Goal: Information Seeking & Learning: Learn about a topic

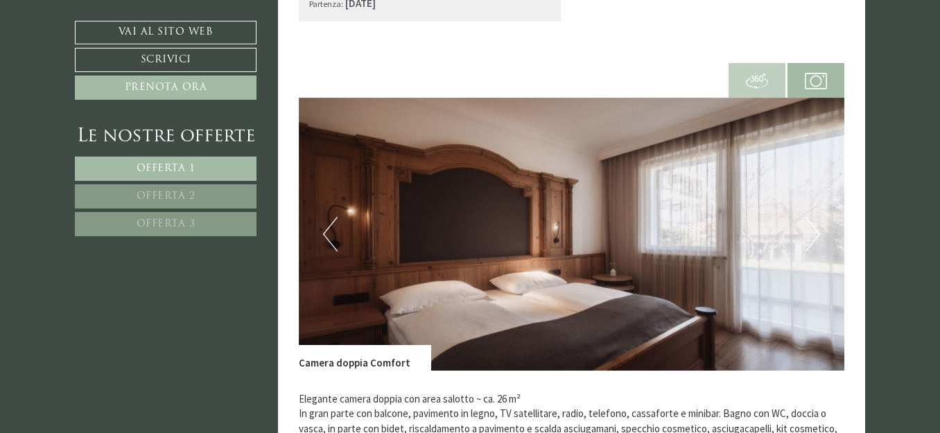
scroll to position [1040, 0]
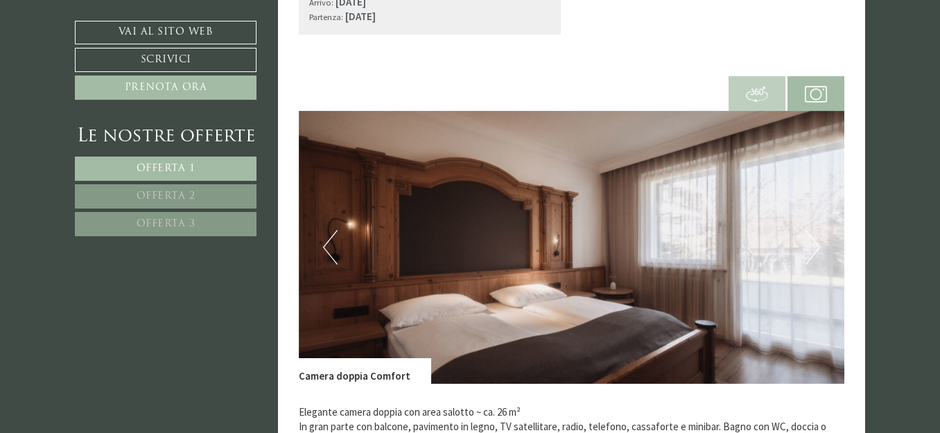
click at [811, 245] on button "Next" at bounding box center [813, 247] width 15 height 35
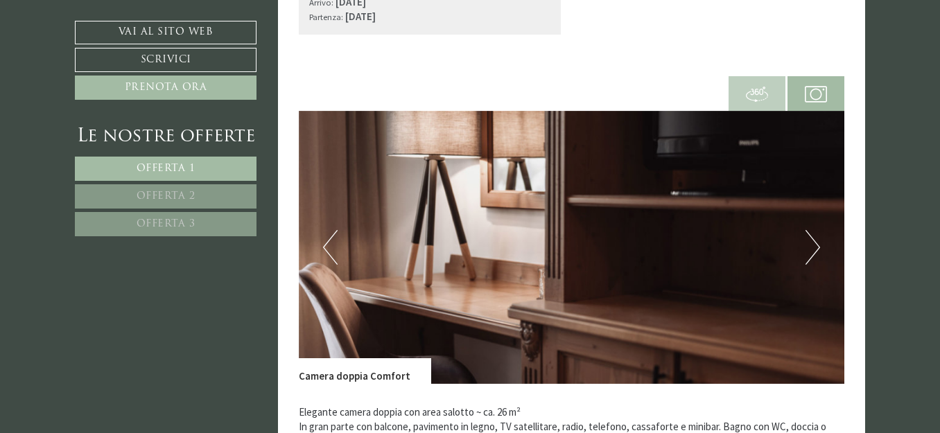
click at [811, 245] on button "Next" at bounding box center [813, 247] width 15 height 35
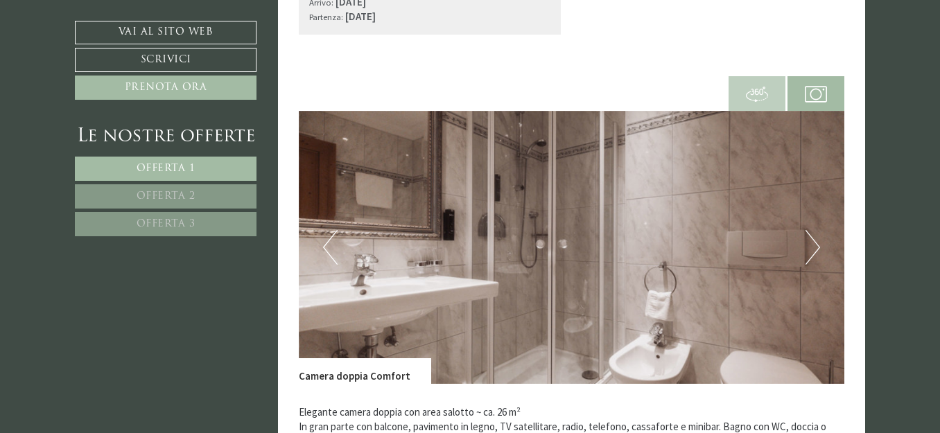
click at [811, 245] on button "Next" at bounding box center [813, 247] width 15 height 35
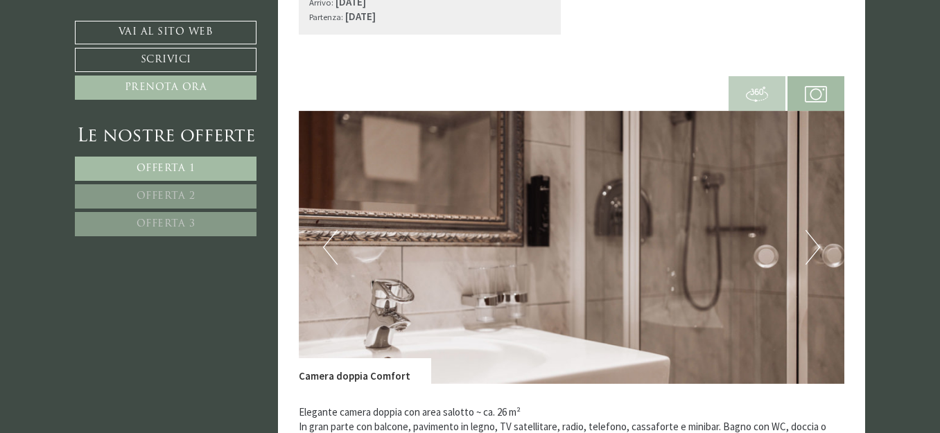
click at [811, 245] on button "Next" at bounding box center [813, 247] width 15 height 35
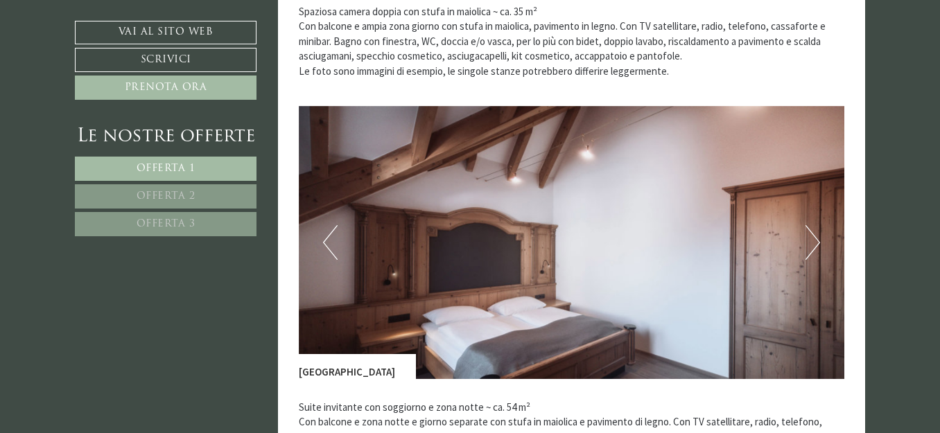
scroll to position [1872, 0]
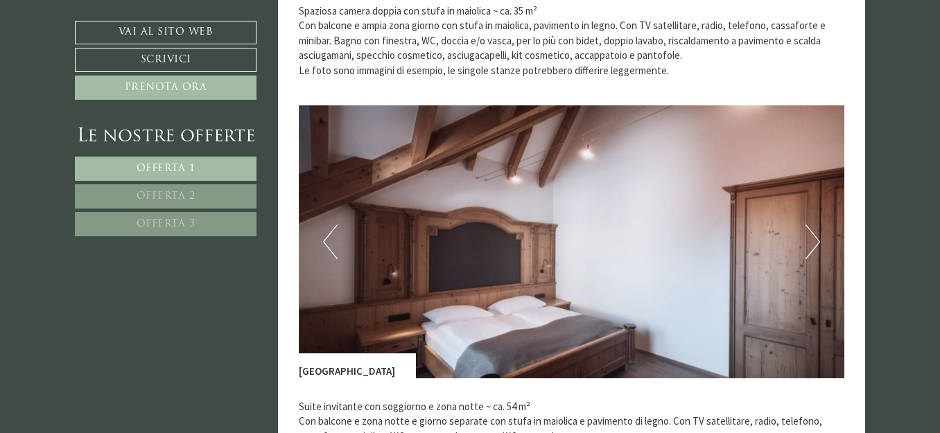
click at [816, 243] on button "Next" at bounding box center [813, 242] width 15 height 35
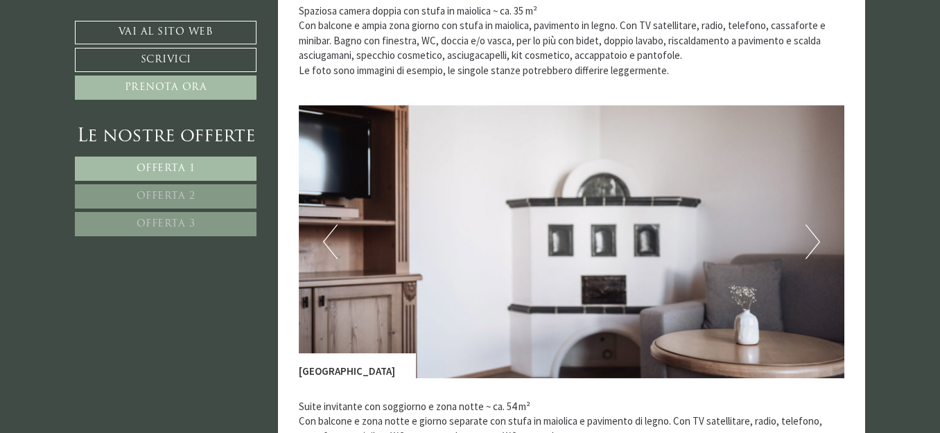
click at [816, 243] on button "Next" at bounding box center [813, 242] width 15 height 35
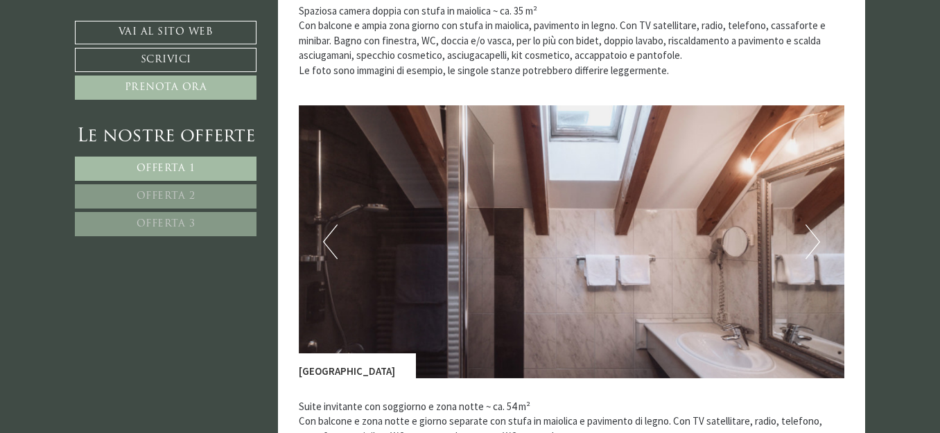
click at [816, 243] on button "Next" at bounding box center [813, 242] width 15 height 35
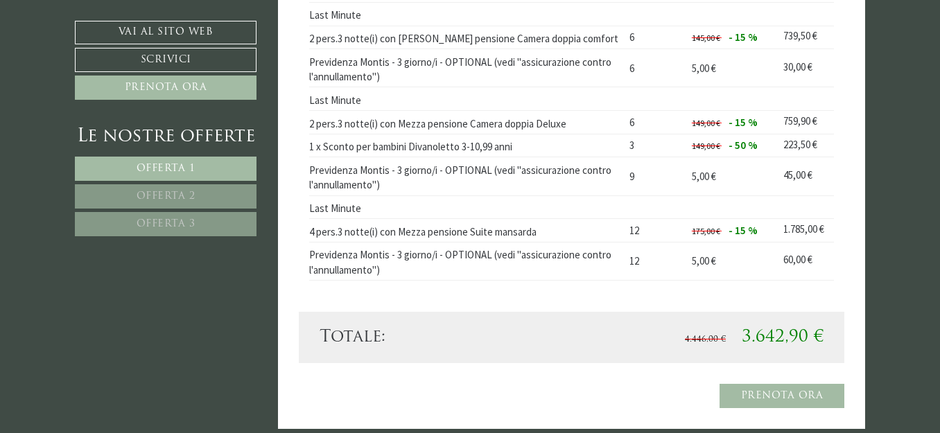
scroll to position [2427, 0]
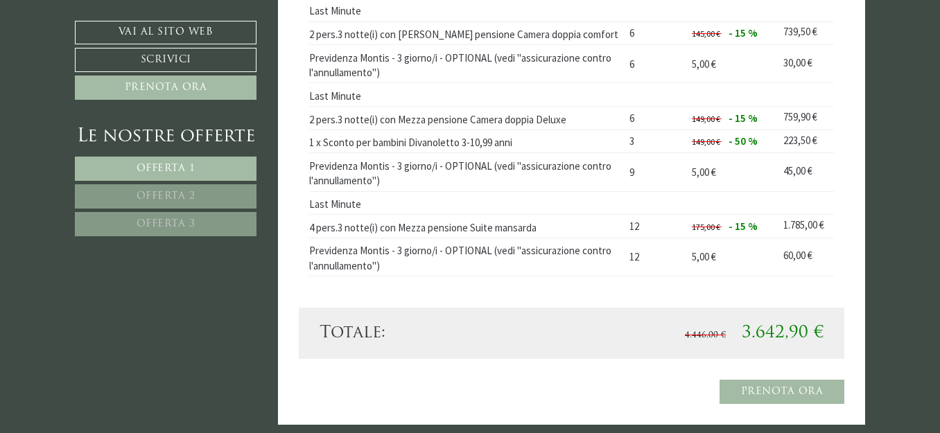
click at [233, 196] on link "Offerta 2" at bounding box center [166, 196] width 182 height 24
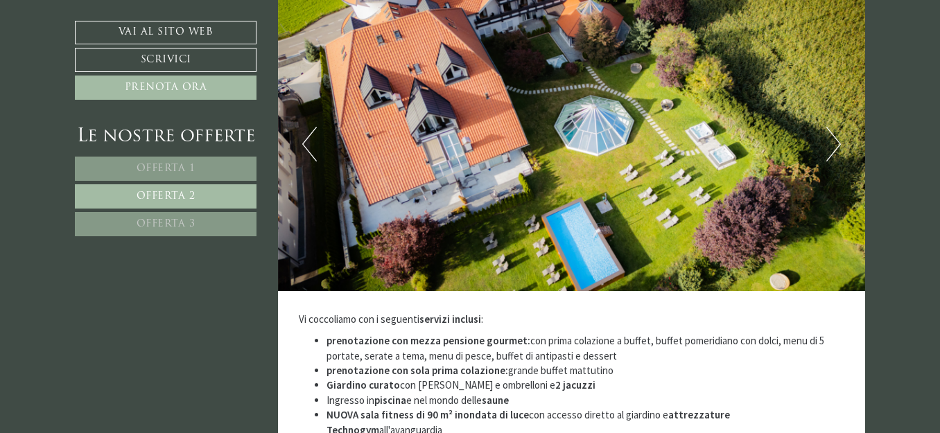
scroll to position [763, 0]
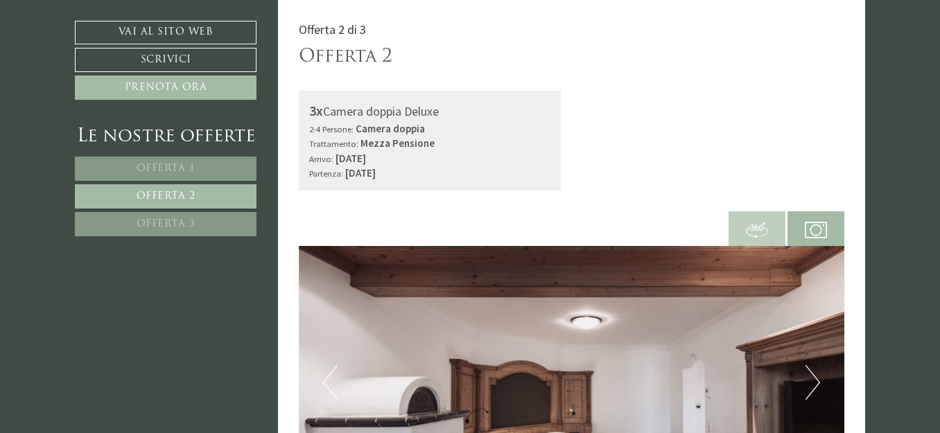
click at [242, 227] on link "Offerta 3" at bounding box center [166, 224] width 182 height 24
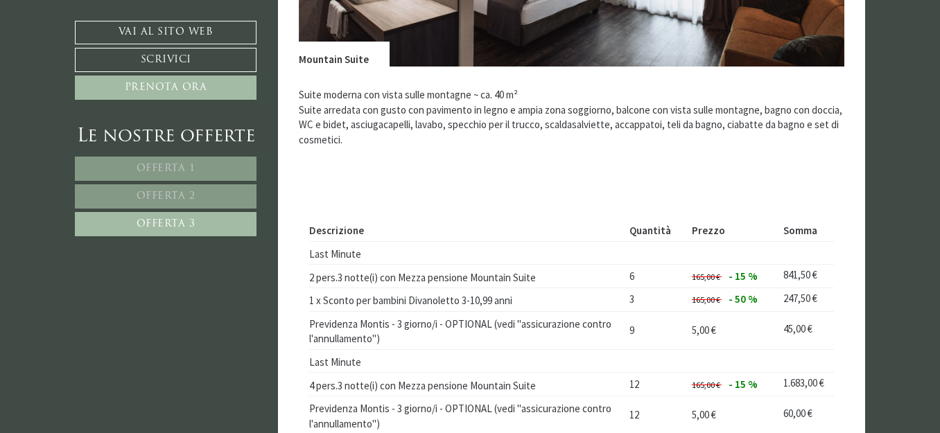
scroll to position [1179, 0]
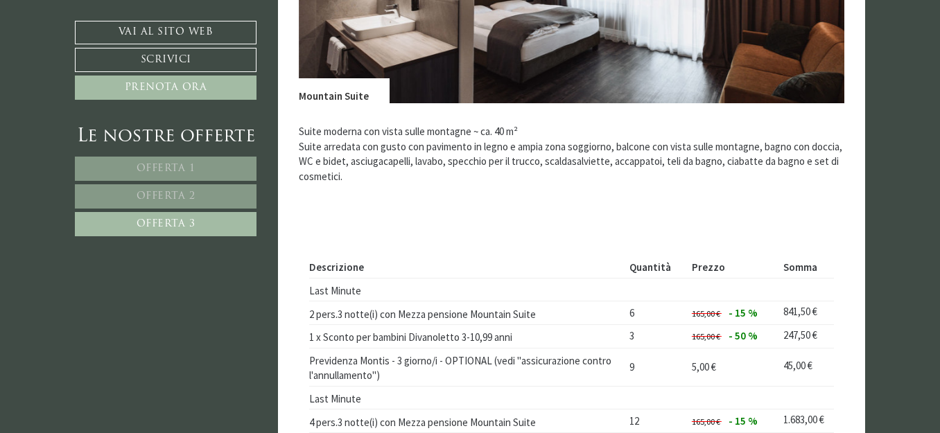
click at [231, 192] on link "Offerta 2" at bounding box center [166, 196] width 182 height 24
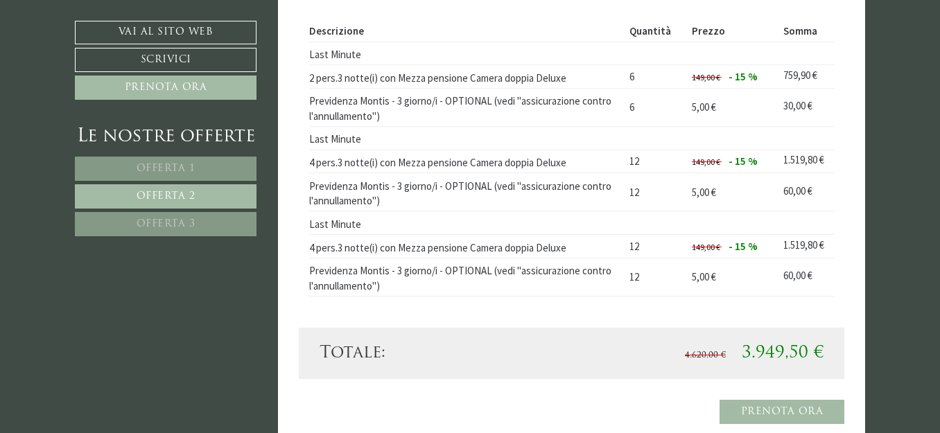
scroll to position [1387, 0]
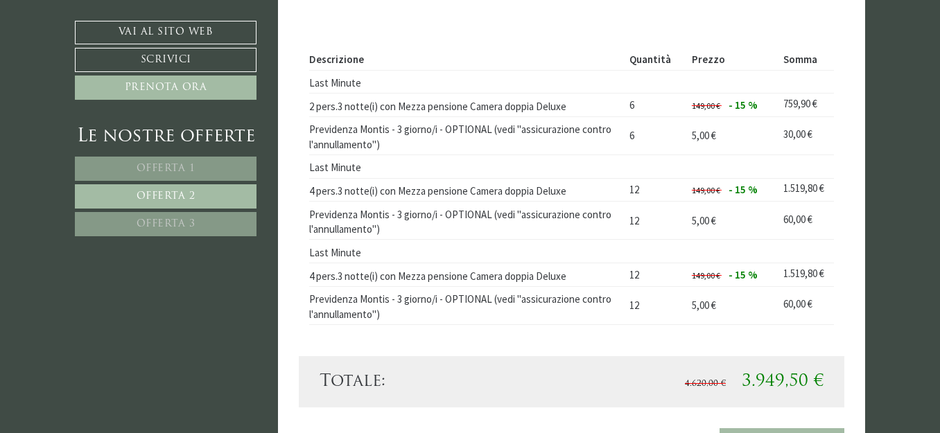
click at [221, 162] on link "Offerta 1" at bounding box center [166, 169] width 182 height 24
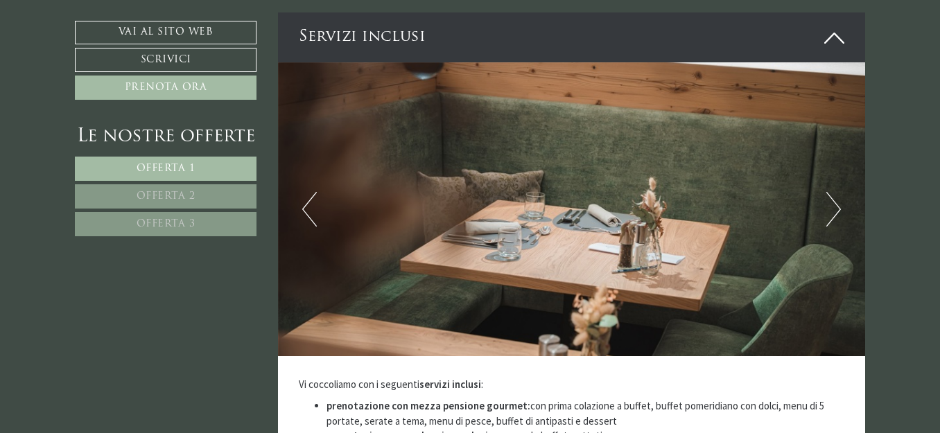
scroll to position [3398, 0]
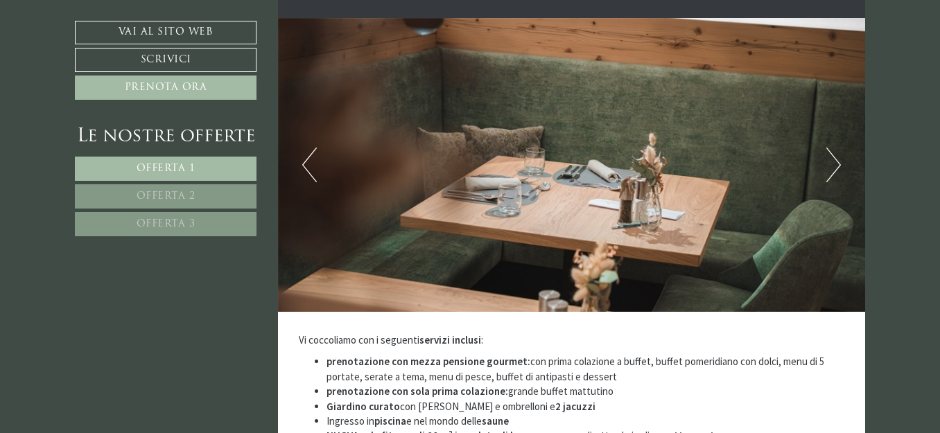
click at [830, 148] on button "Next" at bounding box center [834, 165] width 15 height 35
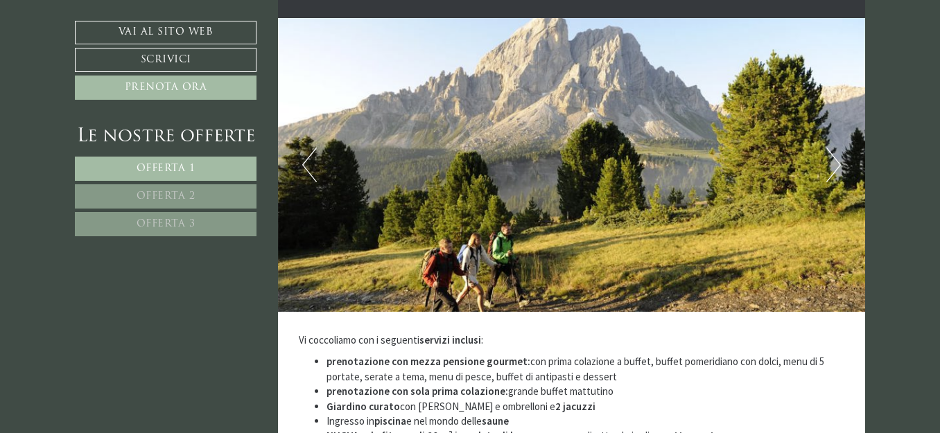
click at [830, 148] on button "Next" at bounding box center [834, 165] width 15 height 35
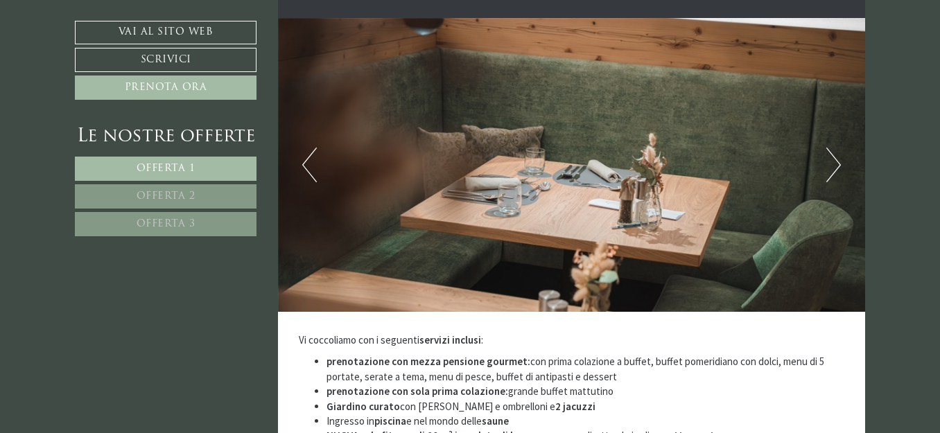
click at [830, 148] on button "Next" at bounding box center [834, 165] width 15 height 35
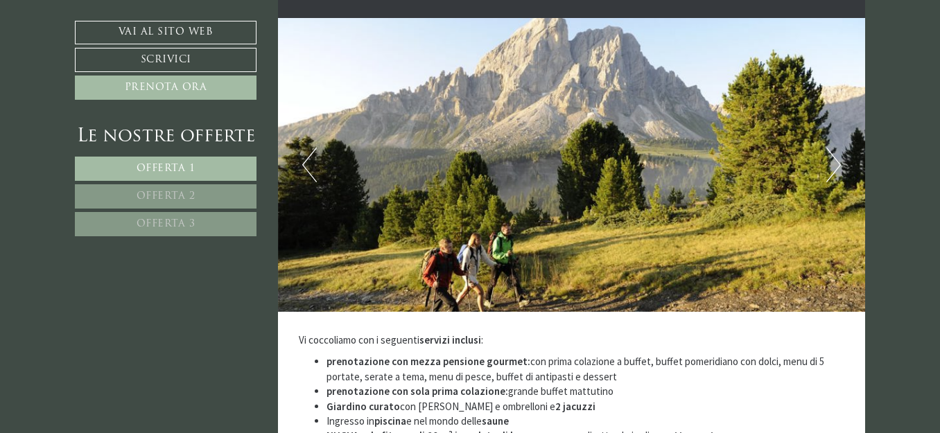
click at [830, 148] on button "Next" at bounding box center [834, 165] width 15 height 35
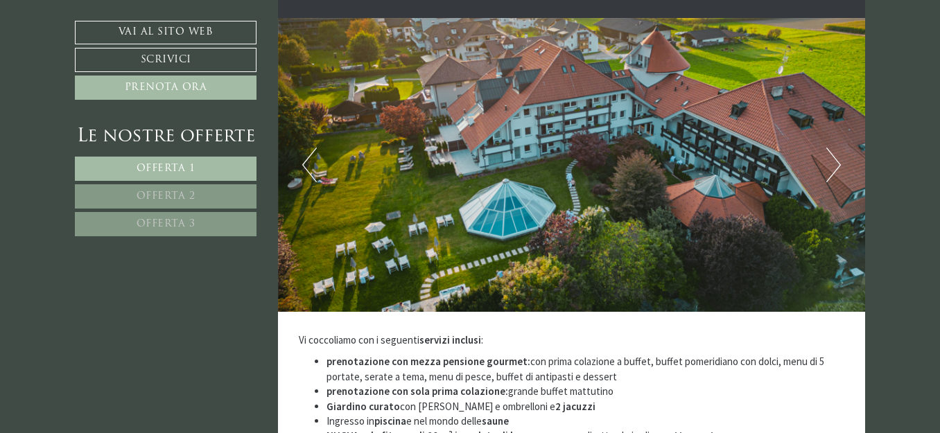
click at [830, 148] on button "Next" at bounding box center [834, 165] width 15 height 35
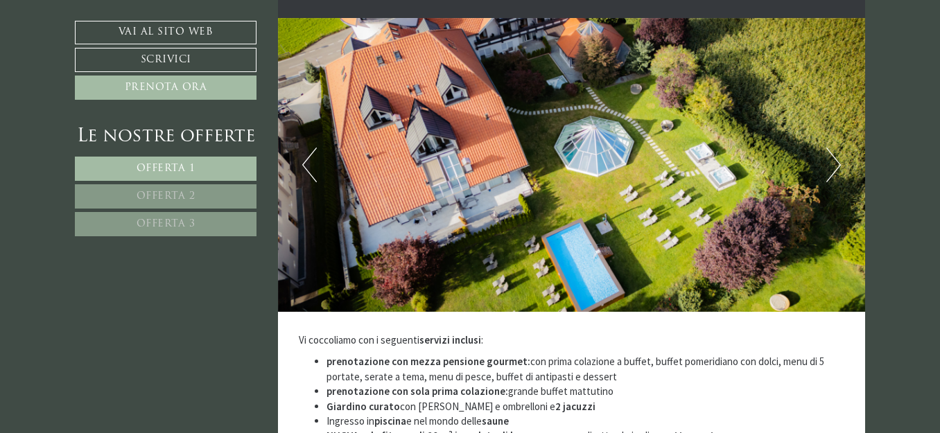
click at [830, 148] on button "Next" at bounding box center [834, 165] width 15 height 35
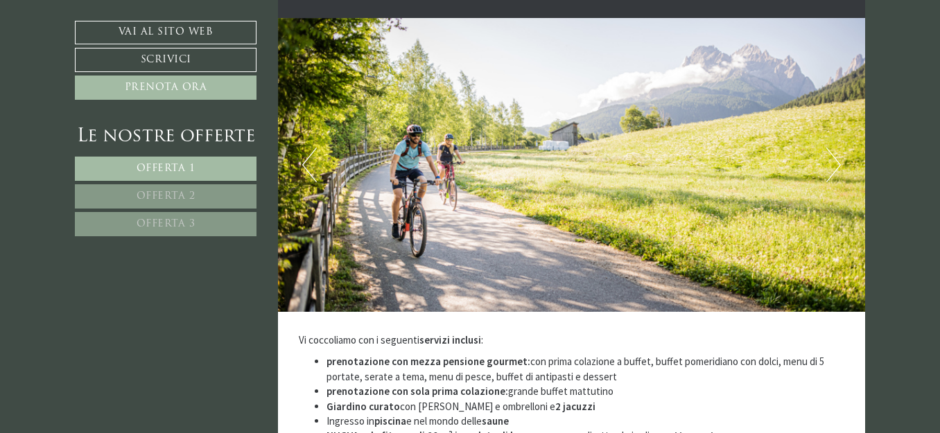
click at [830, 148] on button "Next" at bounding box center [834, 165] width 15 height 35
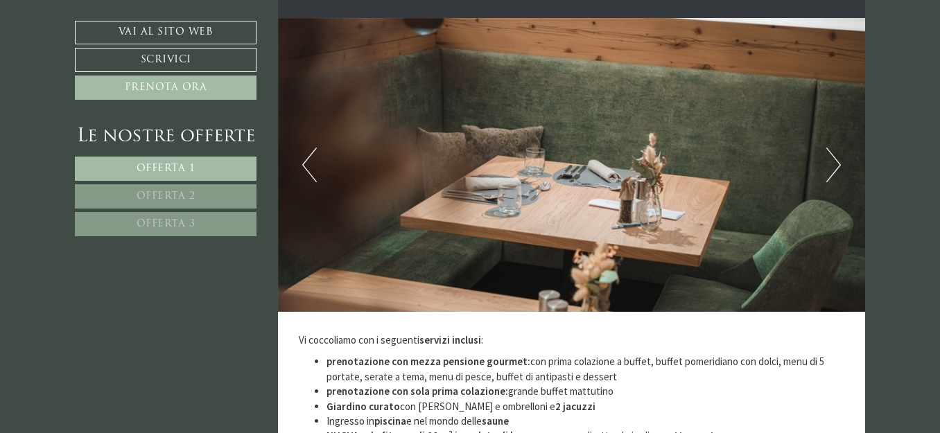
click at [830, 148] on button "Next" at bounding box center [834, 165] width 15 height 35
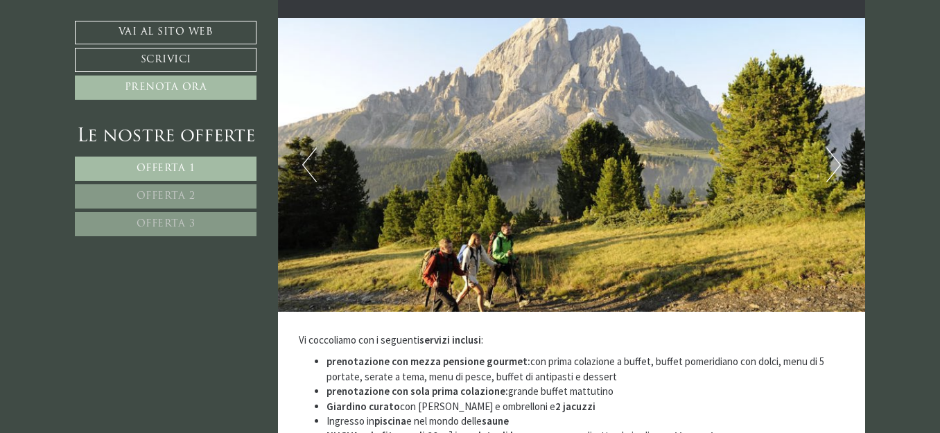
click at [832, 148] on button "Next" at bounding box center [834, 165] width 15 height 35
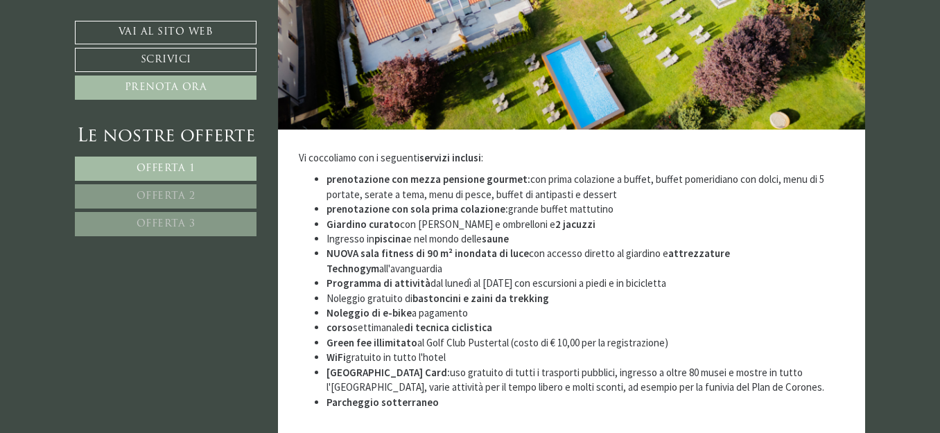
scroll to position [3606, 0]
